Goal: Check status: Check status

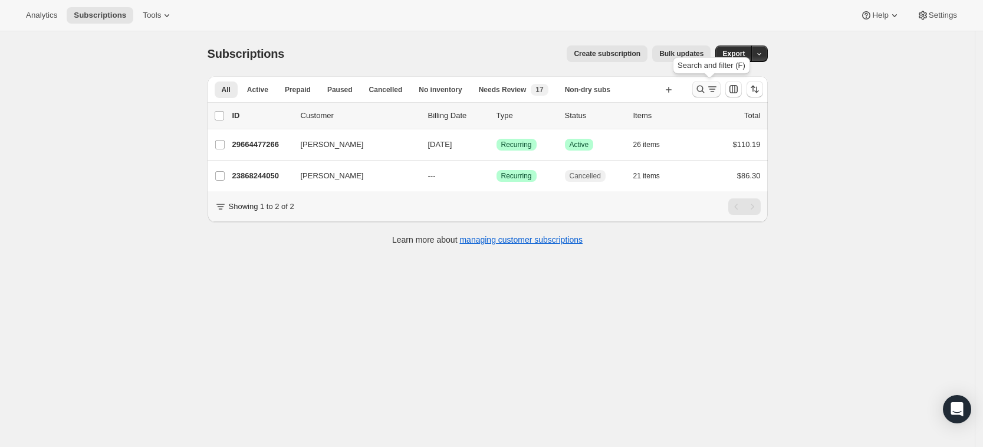
click at [700, 92] on icon "Search and filter results" at bounding box center [701, 89] width 12 height 12
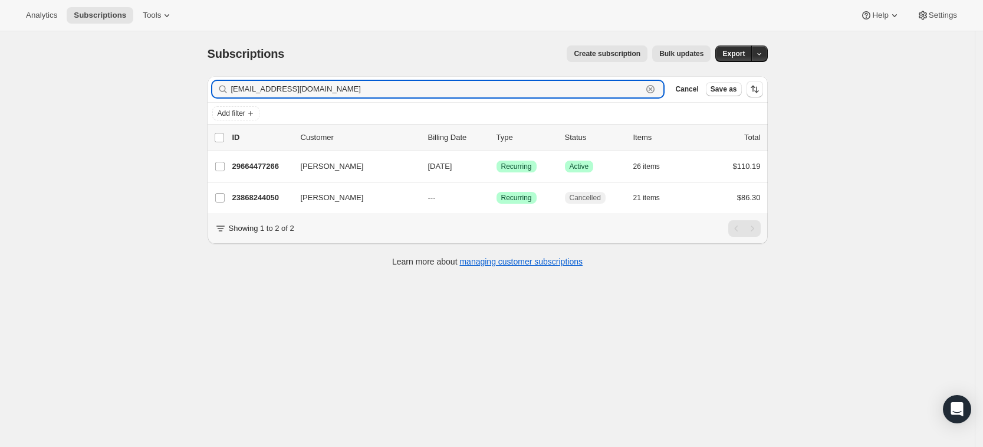
click at [653, 90] on icon "button" at bounding box center [651, 89] width 4 height 4
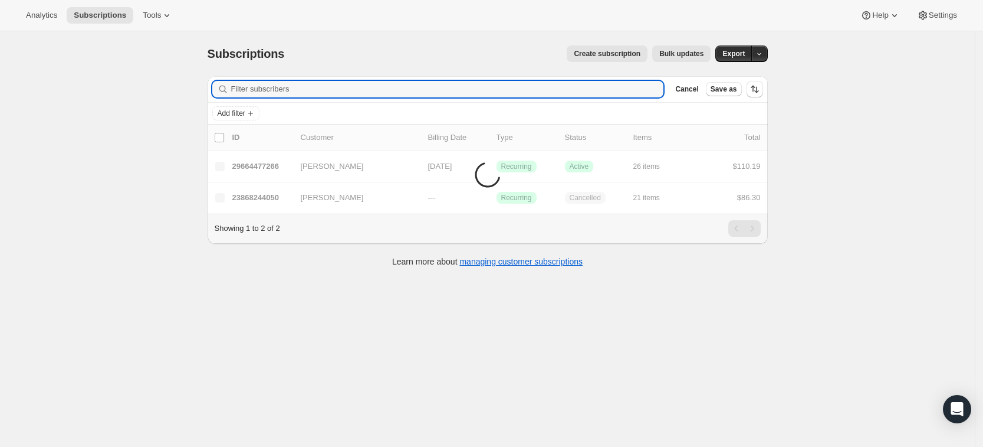
paste input "[EMAIL_ADDRESS][DOMAIN_NAME]"
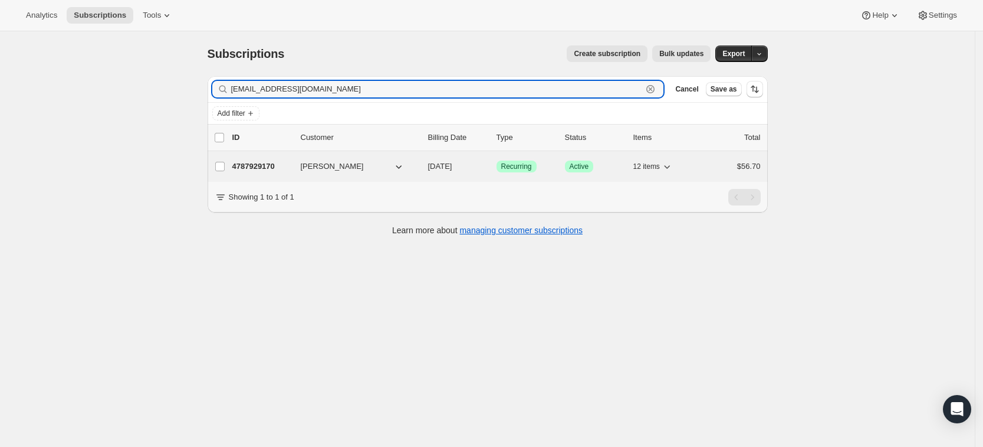
type input "[EMAIL_ADDRESS][DOMAIN_NAME]"
click at [267, 167] on p "4787929170" at bounding box center [261, 166] width 59 height 12
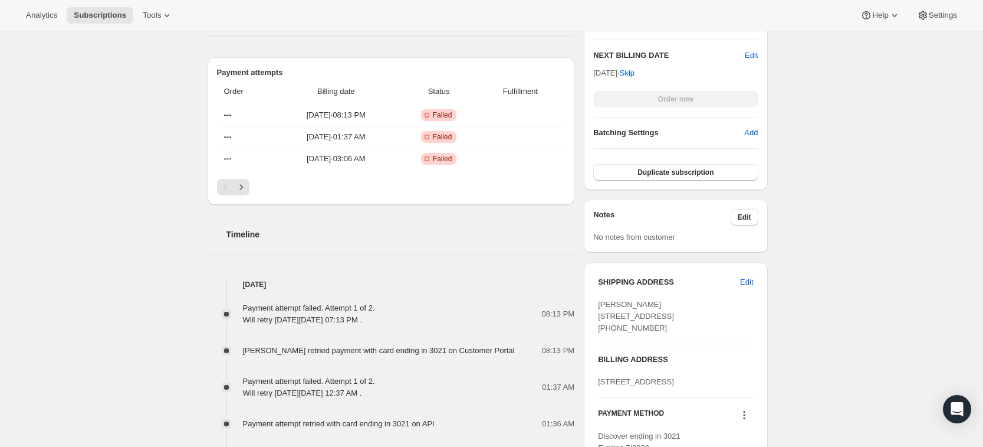
scroll to position [382, 0]
